Goal: Find specific page/section: Find specific page/section

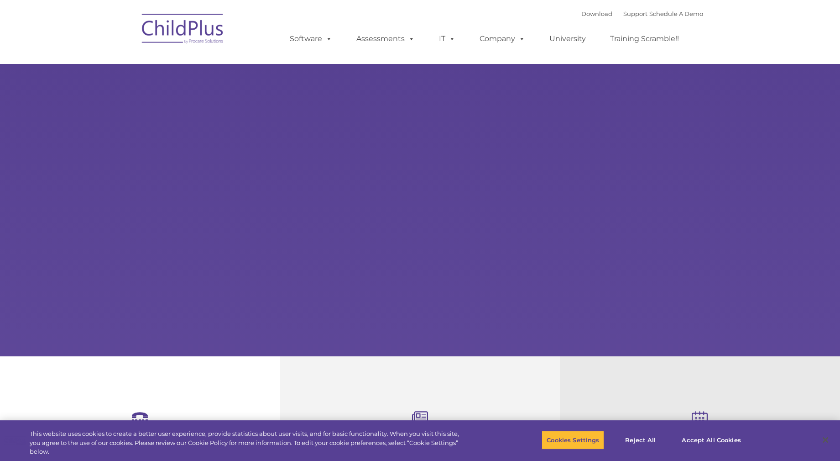
select select "MEDIUM"
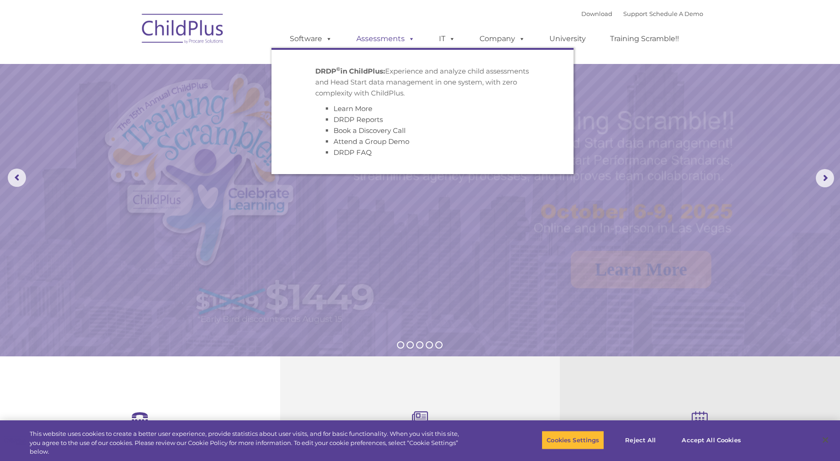
click at [379, 41] on link "Assessments" at bounding box center [385, 39] width 77 height 18
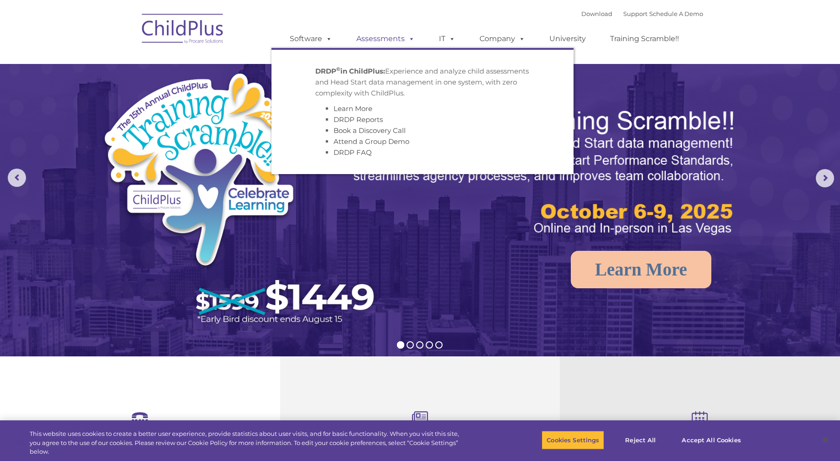
click at [379, 40] on link "Assessments" at bounding box center [385, 39] width 77 height 18
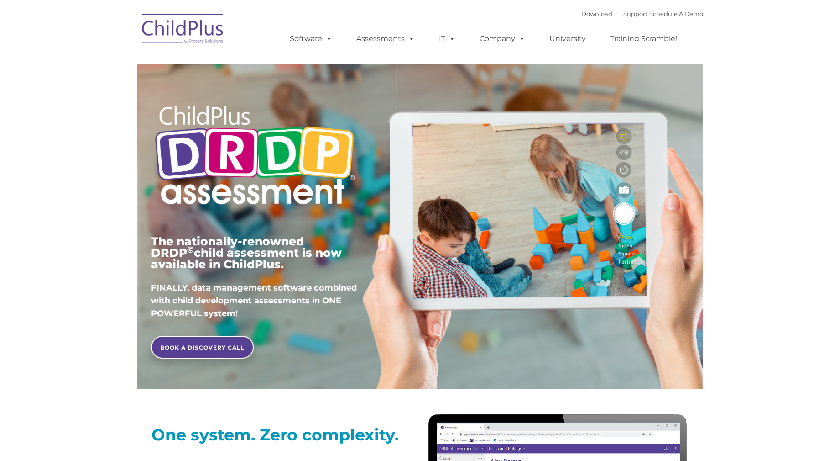
type input ""
